Goal: Task Accomplishment & Management: Complete application form

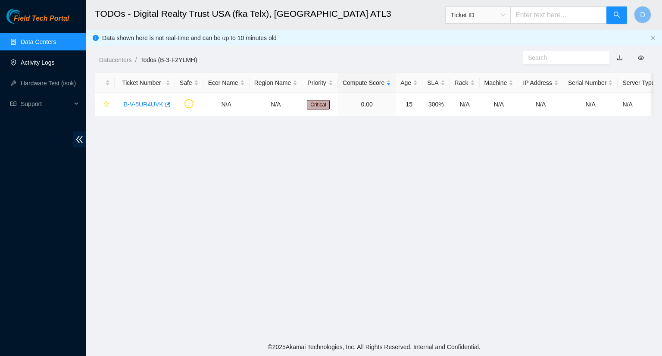
click at [32, 63] on link "Activity Logs" at bounding box center [38, 62] width 34 height 7
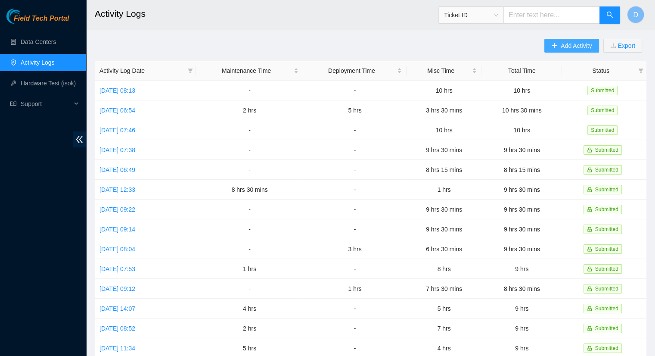
click at [552, 46] on icon "plus" at bounding box center [555, 46] width 6 height 6
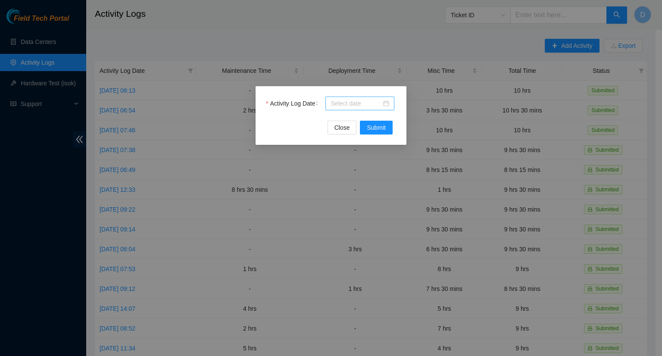
click at [344, 106] on input "Activity Log Date" at bounding box center [355, 103] width 51 height 9
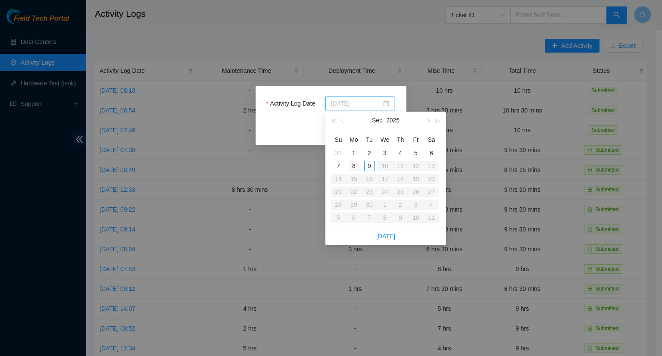
type input "[DATE]"
click at [359, 164] on div "8" at bounding box center [354, 166] width 10 height 10
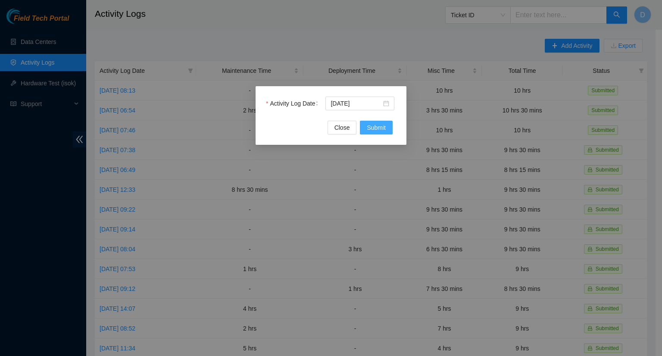
click at [371, 127] on span "Submit" at bounding box center [376, 127] width 19 height 9
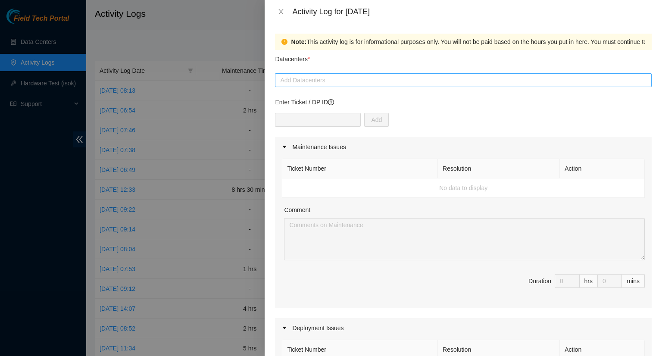
click at [353, 81] on div at bounding box center [463, 80] width 372 height 10
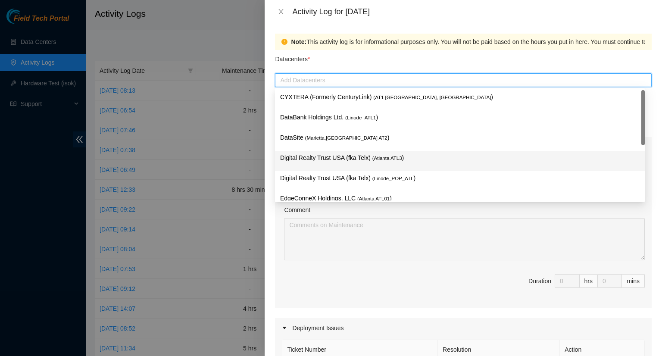
click at [345, 160] on p "Digital Realty Trust USA (fka Telx) ( [GEOGRAPHIC_DATA] ATL3 )" at bounding box center [459, 158] width 359 height 10
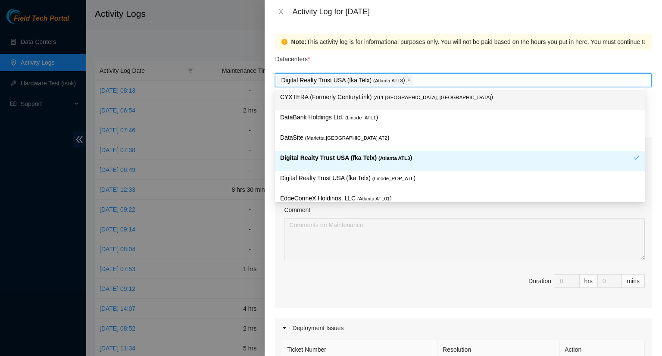
click at [497, 27] on div "Note: This activity log is for informational purposes only. You will not be pai…" at bounding box center [463, 189] width 397 height 333
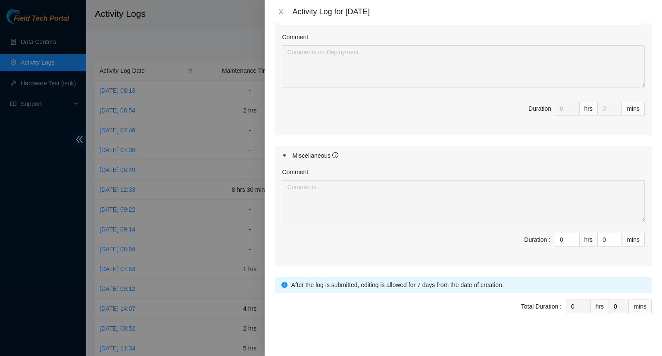
scroll to position [355, 0]
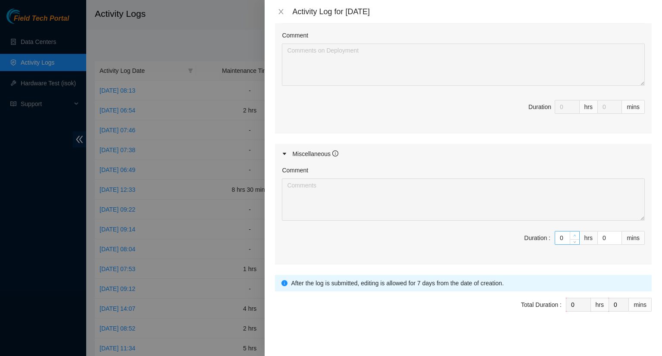
type input "1"
click at [573, 234] on icon "up" at bounding box center [574, 235] width 3 height 3
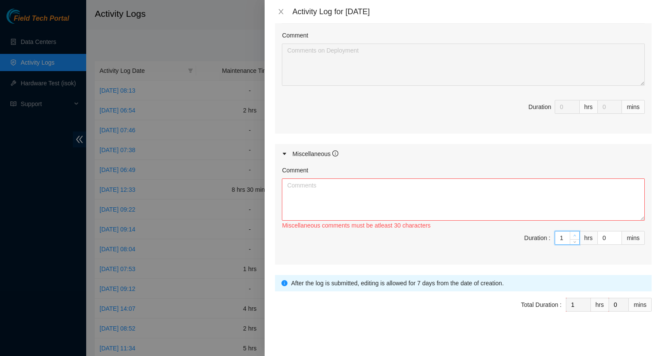
type input "2"
click at [573, 234] on icon "up" at bounding box center [574, 235] width 3 height 3
type input "3"
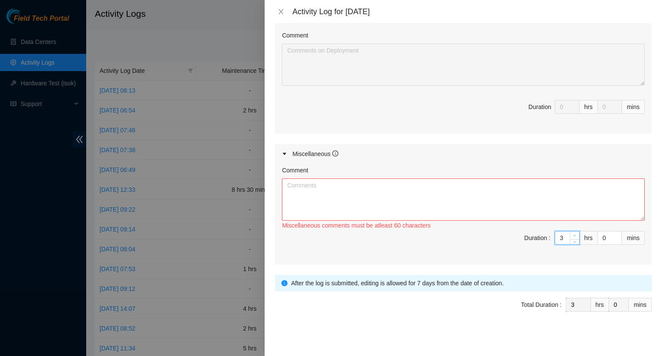
click at [573, 234] on icon "up" at bounding box center [574, 235] width 3 height 3
type input "4"
click at [573, 234] on icon "up" at bounding box center [574, 235] width 3 height 3
type input "5"
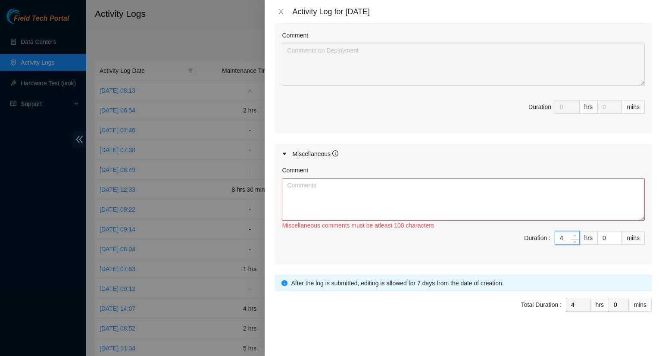
type input "5"
click at [573, 234] on icon "up" at bounding box center [574, 235] width 3 height 3
type input "6"
click at [573, 234] on icon "up" at bounding box center [574, 235] width 3 height 3
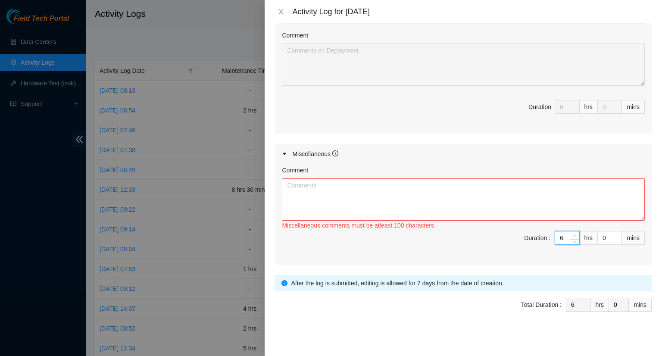
type input "7"
click at [573, 234] on icon "up" at bounding box center [574, 235] width 3 height 3
type input "8"
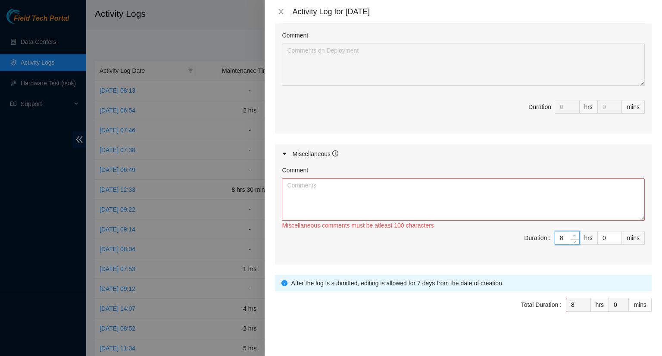
click at [573, 234] on icon "up" at bounding box center [574, 235] width 3 height 3
type input "9"
click at [573, 234] on icon "up" at bounding box center [574, 235] width 3 height 3
type input "10"
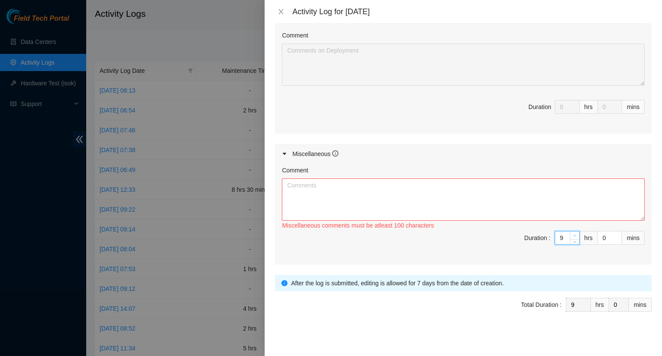
type input "10"
click at [573, 234] on icon "up" at bounding box center [574, 235] width 3 height 3
type input "9"
click at [573, 239] on icon "down" at bounding box center [574, 240] width 3 height 3
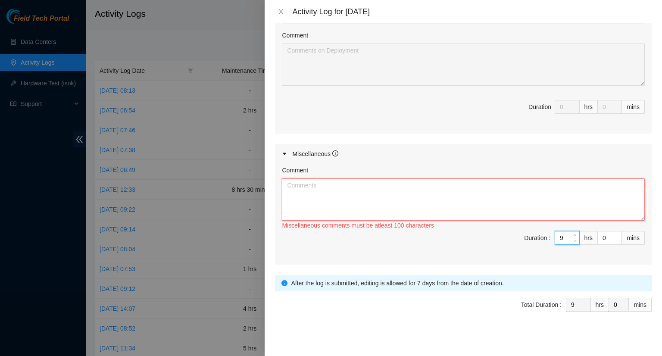
click at [356, 189] on textarea "Comment" at bounding box center [463, 199] width 363 height 42
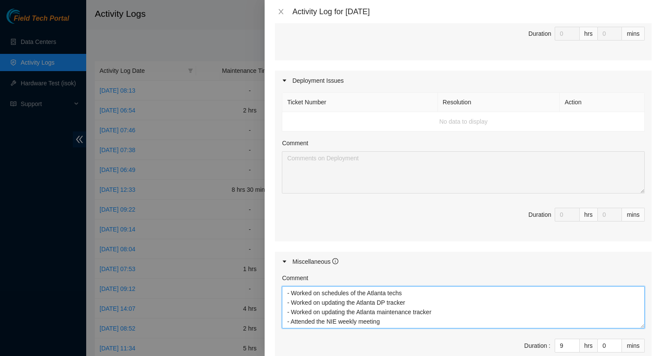
scroll to position [345, 0]
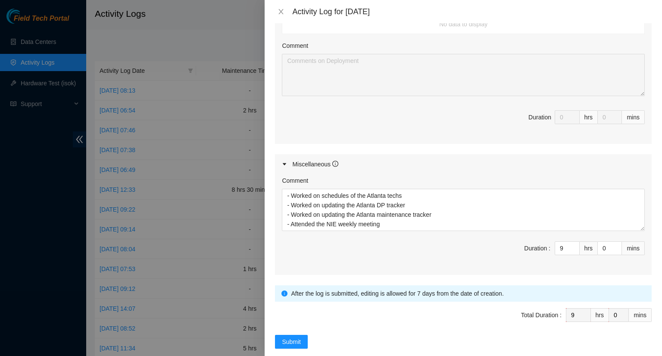
click at [393, 341] on div "Submit" at bounding box center [463, 342] width 377 height 14
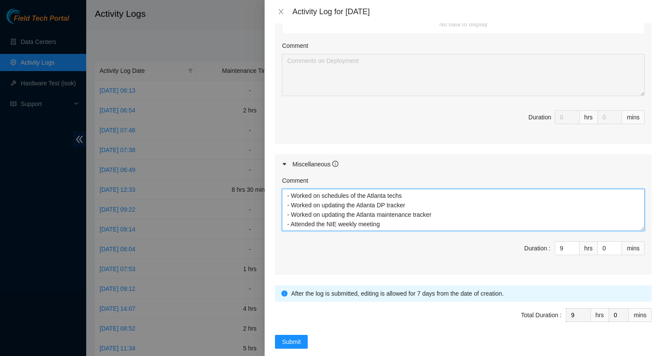
click at [387, 225] on textarea "- Worked on schedules of the Atlanta techs - Worked on updating the Atlanta DP …" at bounding box center [463, 210] width 363 height 42
click at [437, 212] on textarea "- Worked on schedules of the Atlanta techs - Worked on updating the Atlanta DP …" at bounding box center [463, 210] width 363 height 42
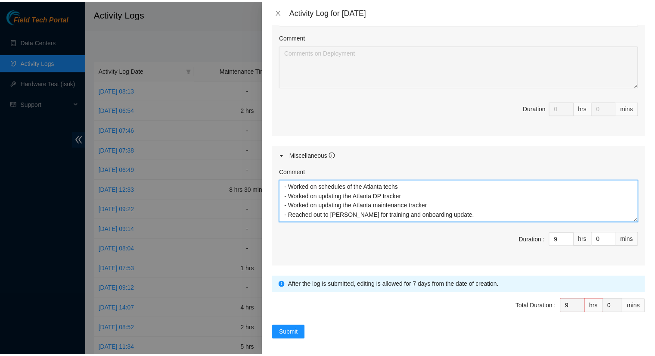
scroll to position [355, 0]
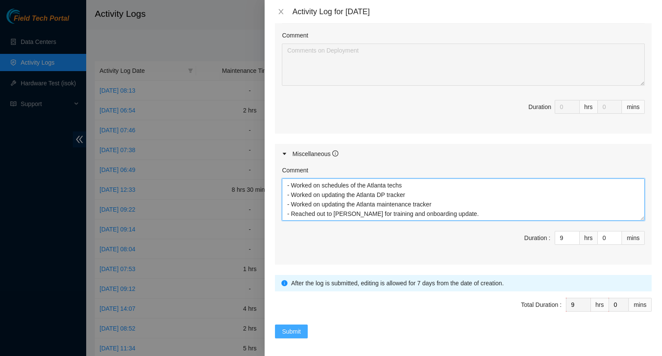
type textarea "- Worked on schedules of the Atlanta techs - Worked on updating the Atlanta DP …"
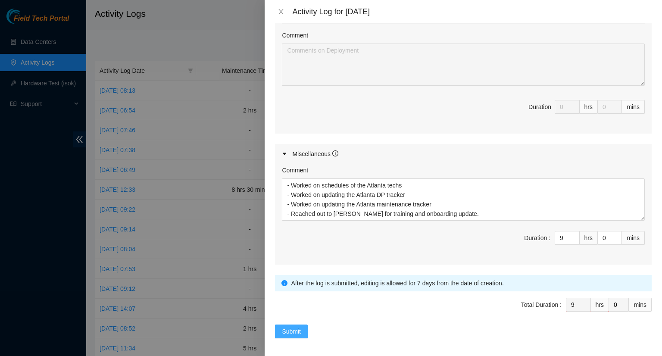
click at [283, 329] on span "Submit" at bounding box center [291, 331] width 19 height 9
